Goal: Transaction & Acquisition: Book appointment/travel/reservation

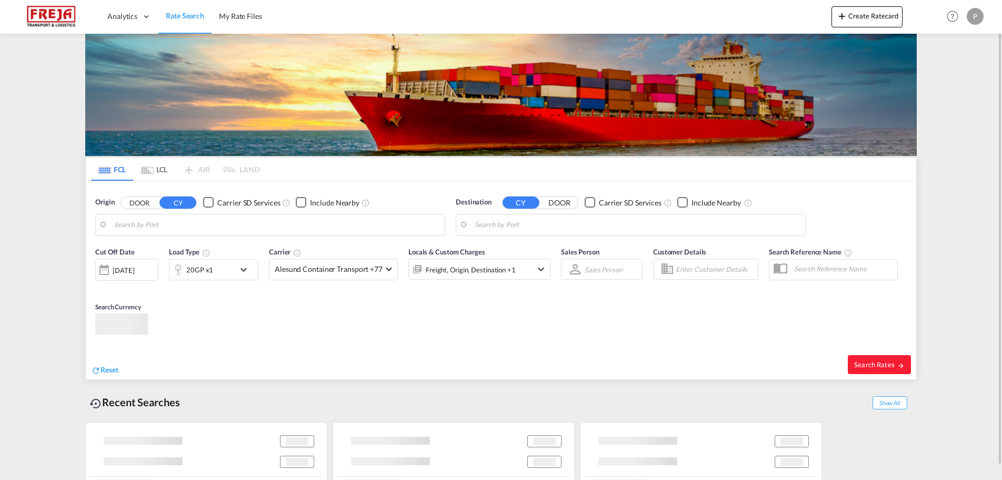
type input "[GEOGRAPHIC_DATA], [GEOGRAPHIC_DATA]"
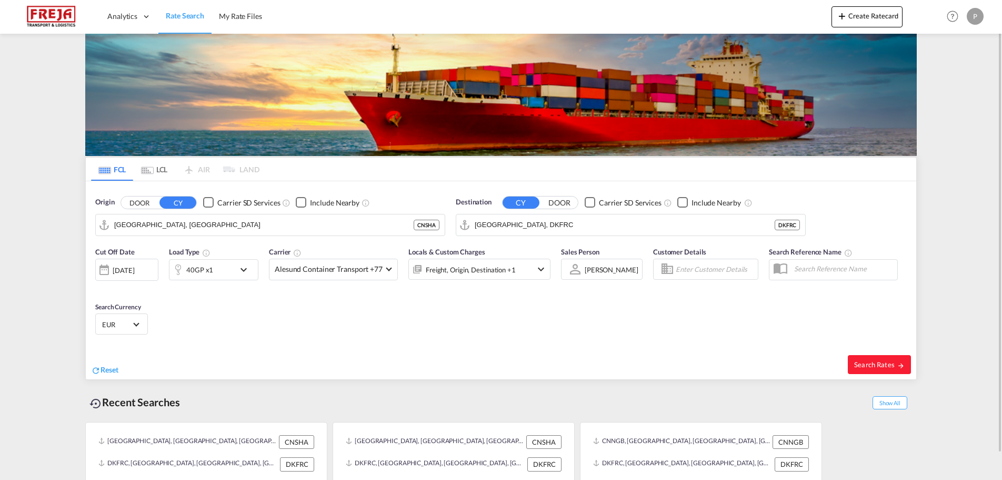
click at [213, 207] on div "Checkbox No Ink" at bounding box center [208, 202] width 11 height 11
click at [178, 227] on input "[GEOGRAPHIC_DATA], [GEOGRAPHIC_DATA]" at bounding box center [276, 225] width 325 height 16
click at [549, 221] on input "[GEOGRAPHIC_DATA], DKFRC" at bounding box center [637, 225] width 325 height 16
click at [550, 222] on input "[GEOGRAPHIC_DATA], DKFRC" at bounding box center [637, 225] width 325 height 16
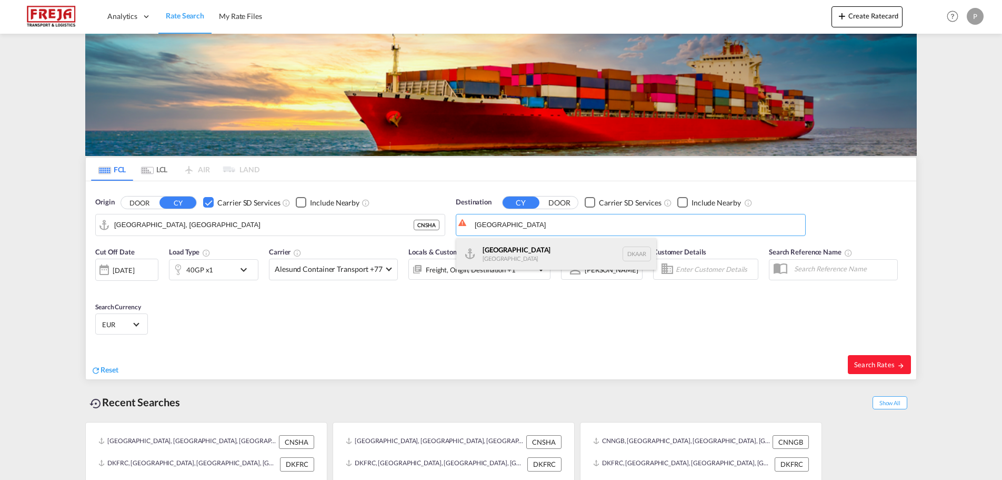
click at [563, 245] on div "Aarhus [GEOGRAPHIC_DATA] [GEOGRAPHIC_DATA]" at bounding box center [556, 254] width 200 height 32
type input "[GEOGRAPHIC_DATA], [GEOGRAPHIC_DATA]"
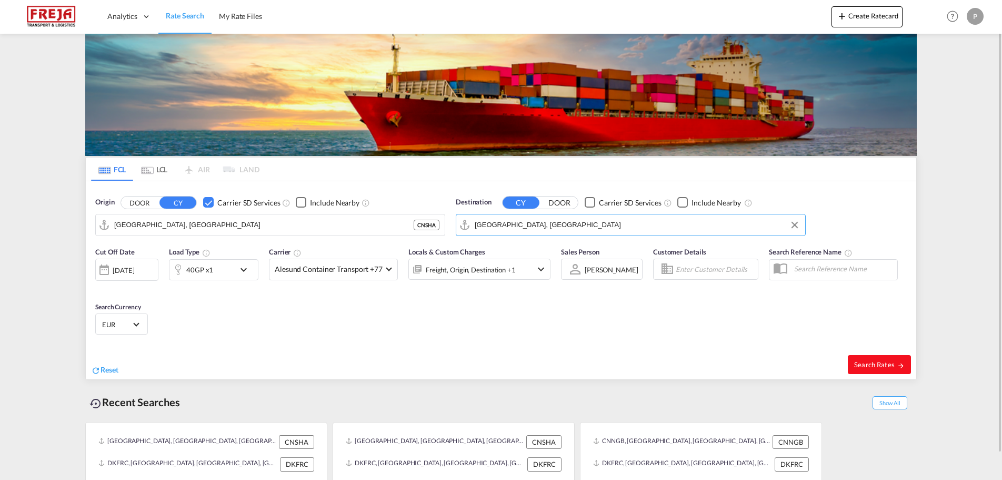
click at [866, 360] on span "Search Rates" at bounding box center [879, 364] width 51 height 8
type input "CNSHA to DKAAR / [DATE]"
